Goal: Find specific page/section: Find specific page/section

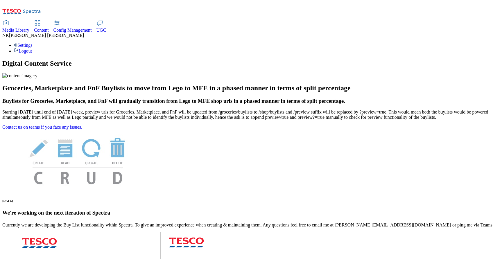
click at [29, 28] on div "Media Library" at bounding box center [15, 30] width 27 height 5
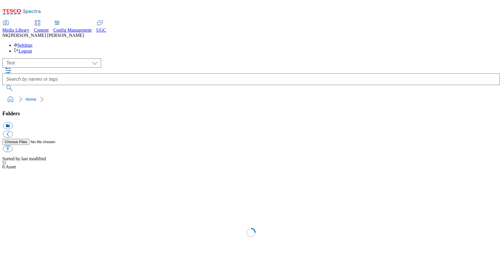
scroll to position [0, 0]
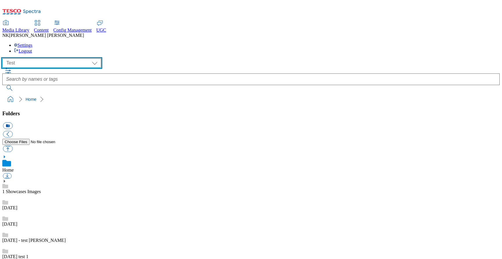
click at [42, 58] on select "All all CE Clubcard Boost UK Clubcard Marketing Clubcard ROI clubcard-boost-uk …" at bounding box center [51, 62] width 99 height 9
click at [4, 58] on select "All all CE Clubcard Boost UK Clubcard Marketing Clubcard ROI clubcard-boost-uk …" at bounding box center [51, 62] width 99 height 9
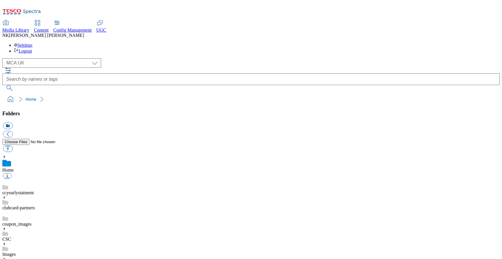
click at [141, 58] on div "( optional ) All all CE Clubcard Boost UK Clubcard Marketing Clubcard ROI clubc…" at bounding box center [251, 74] width 498 height 33
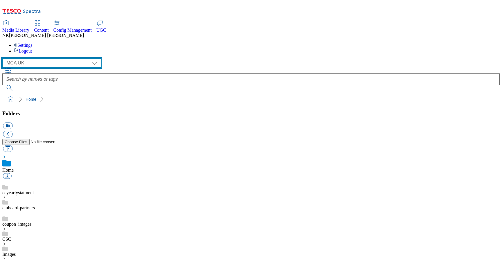
click at [47, 58] on select "All all CE Clubcard Boost UK Clubcard Marketing Clubcard ROI clubcard-boost-uk …" at bounding box center [51, 62] width 99 height 9
select select "flare-mca-hu"
click at [4, 58] on select "All all CE Clubcard Boost UK Clubcard Marketing Clubcard ROI clubcard-boost-uk …" at bounding box center [51, 62] width 99 height 9
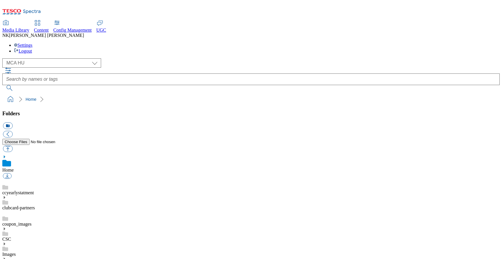
click at [105, 94] on ol "Home" at bounding box center [253, 99] width 494 height 11
click at [108, 58] on div "( optional ) All all CE Clubcard Boost UK Clubcard Marketing Clubcard ROI clubc…" at bounding box center [251, 62] width 498 height 9
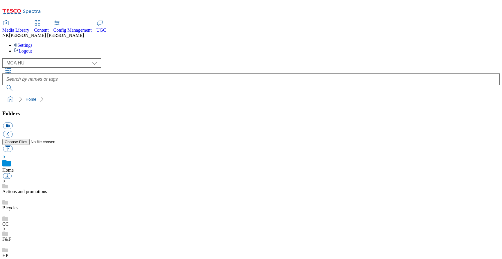
scroll to position [64, 0]
click at [314, 94] on ol "Home" at bounding box center [253, 99] width 494 height 11
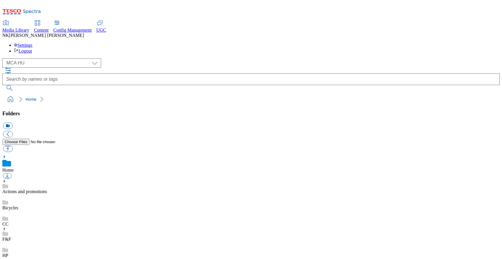
click at [49, 211] on div "CC" at bounding box center [251, 219] width 498 height 16
click at [50, 188] on div "Bicycles" at bounding box center [251, 196] width 498 height 16
click at [145, 94] on ol "Home Bicycles" at bounding box center [253, 99] width 494 height 11
click at [47, 183] on link "Actions and promotions" at bounding box center [24, 185] width 45 height 5
click at [118, 58] on div "( optional ) All all CE Clubcard Boost UK Clubcard Marketing Clubcard ROI clubc…" at bounding box center [251, 74] width 498 height 33
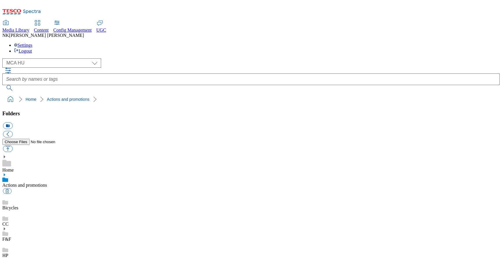
click at [146, 58] on div "( optional ) All all CE Clubcard Boost UK Clubcard Marketing Clubcard ROI clubc…" at bounding box center [251, 62] width 498 height 9
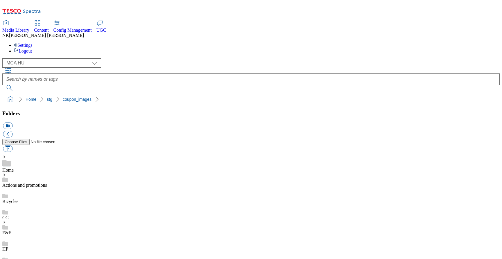
drag, startPoint x: 318, startPoint y: 219, endPoint x: 334, endPoint y: 218, distance: 16.3
copy span "Vandana Sharma"
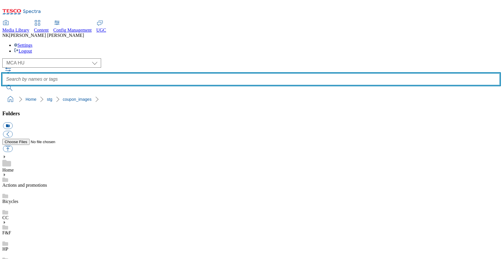
click at [288, 74] on input "text" at bounding box center [251, 80] width 498 height 12
paste input "Vandana Sharma"
type input "Vandana Sharma"
click at [2, 85] on button "submit" at bounding box center [9, 88] width 15 height 6
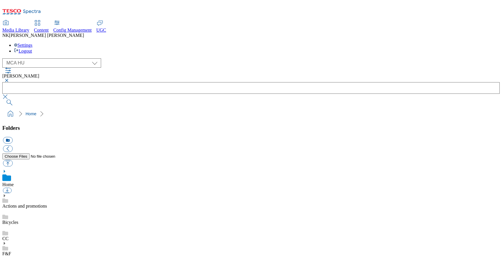
click at [9, 79] on button "button" at bounding box center [5, 80] width 7 height 3
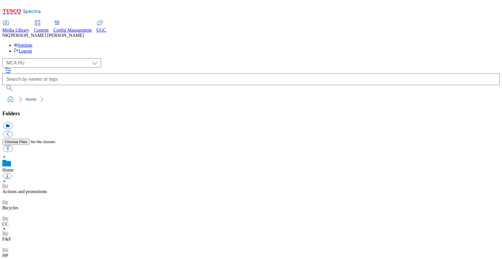
click at [134, 58] on div "( optional ) All all CE Clubcard Boost UK Clubcard Marketing Clubcard ROI clubc…" at bounding box center [251, 62] width 498 height 9
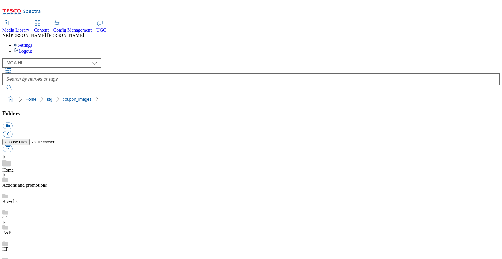
scroll to position [81, 0]
click at [226, 94] on ol "Home stg coupon_images" at bounding box center [253, 99] width 494 height 11
click at [108, 94] on ol "Home stg coupon_images" at bounding box center [253, 99] width 494 height 11
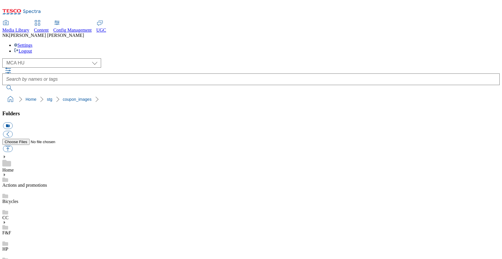
click at [298, 94] on ol "Home stg coupon_images" at bounding box center [253, 99] width 494 height 11
click at [284, 68] on div at bounding box center [251, 79] width 498 height 23
